Goal: Find contact information: Find contact information

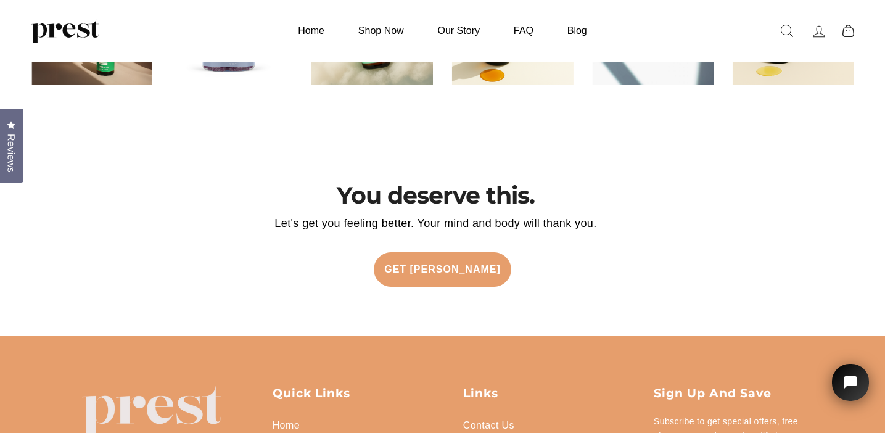
scroll to position [2783, 0]
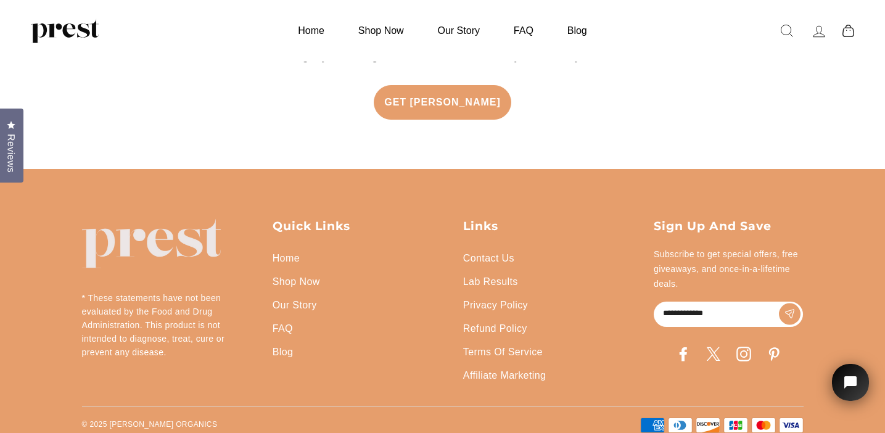
click at [495, 247] on link "Contact Us" at bounding box center [488, 258] width 51 height 23
